Goal: Information Seeking & Learning: Learn about a topic

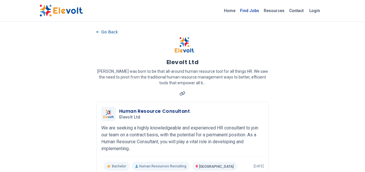
click at [261, 11] on link "Find Jobs" at bounding box center [250, 10] width 24 height 9
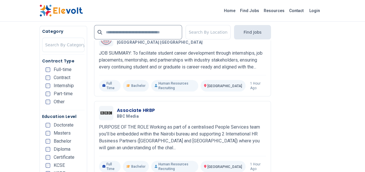
scroll to position [1167, 0]
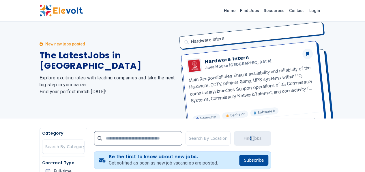
scroll to position [0, 0]
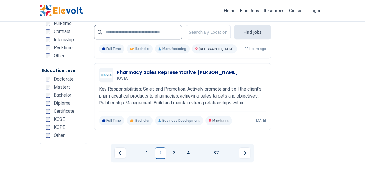
scroll to position [1200, 0]
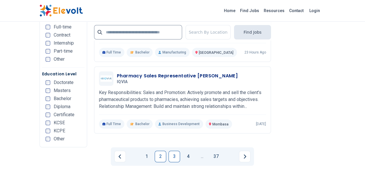
click at [172, 151] on link "3" at bounding box center [174, 157] width 12 height 12
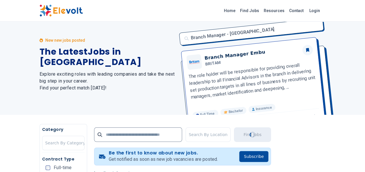
scroll to position [0, 0]
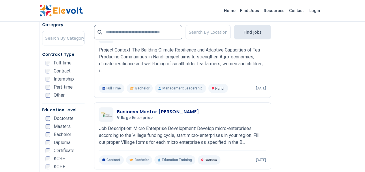
scroll to position [1245, 0]
